Goal: Information Seeking & Learning: Learn about a topic

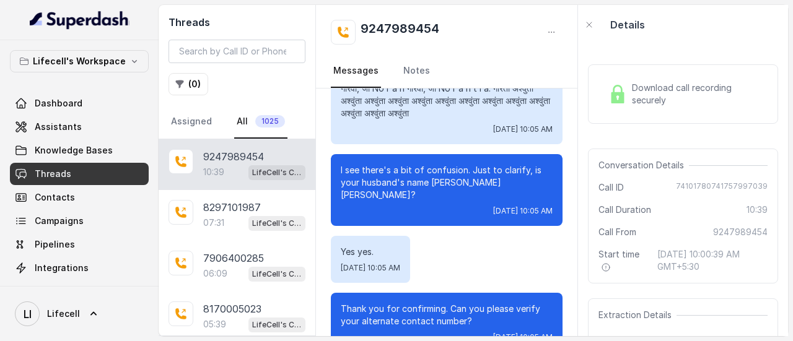
scroll to position [2835, 0]
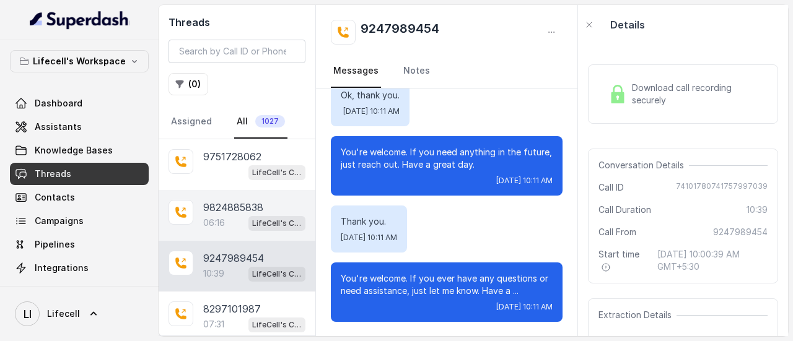
click at [242, 201] on p "9824885838" at bounding box center [233, 207] width 60 height 15
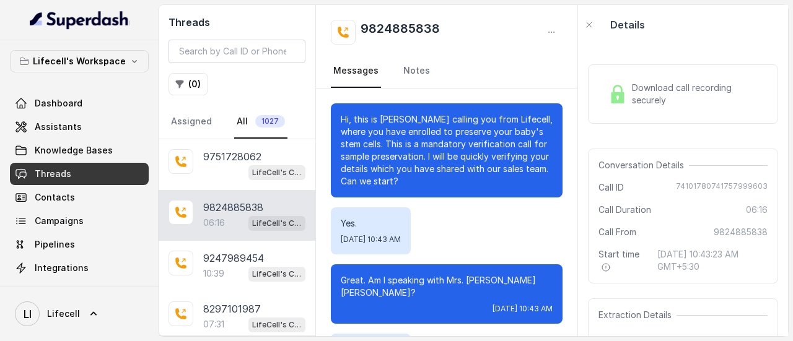
scroll to position [3710, 0]
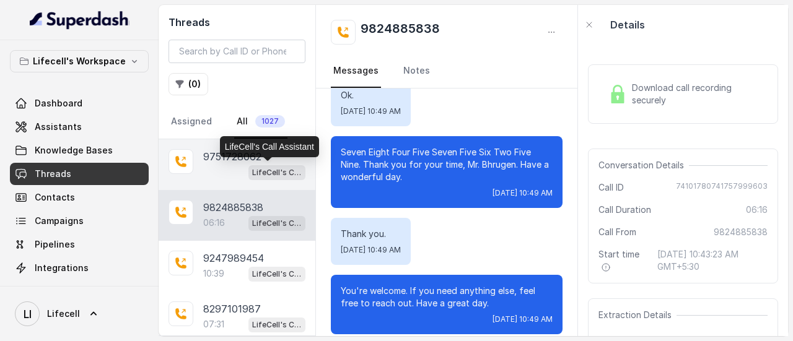
click at [252, 168] on p "LifeCell's Call Assistant" at bounding box center [277, 173] width 50 height 12
